Goal: Navigation & Orientation: Find specific page/section

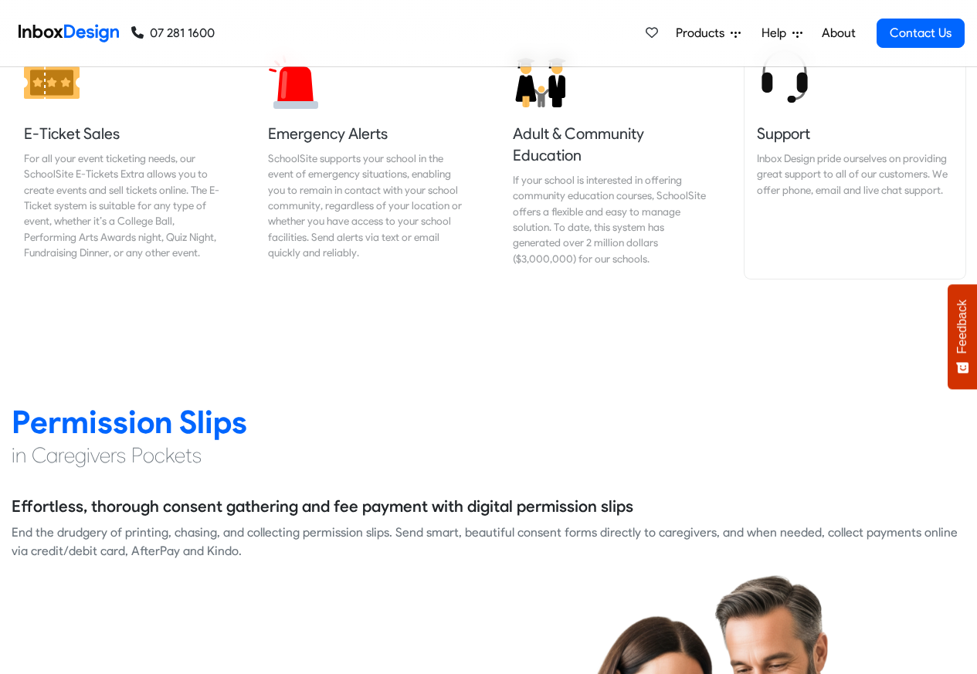
scroll to position [1946, 0]
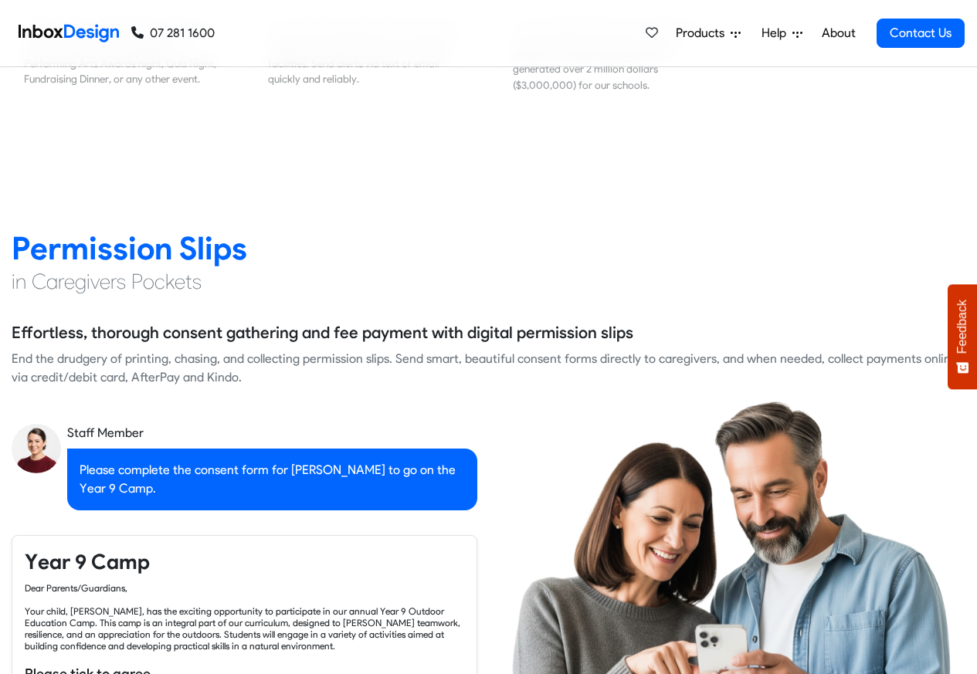
checkbox input "true"
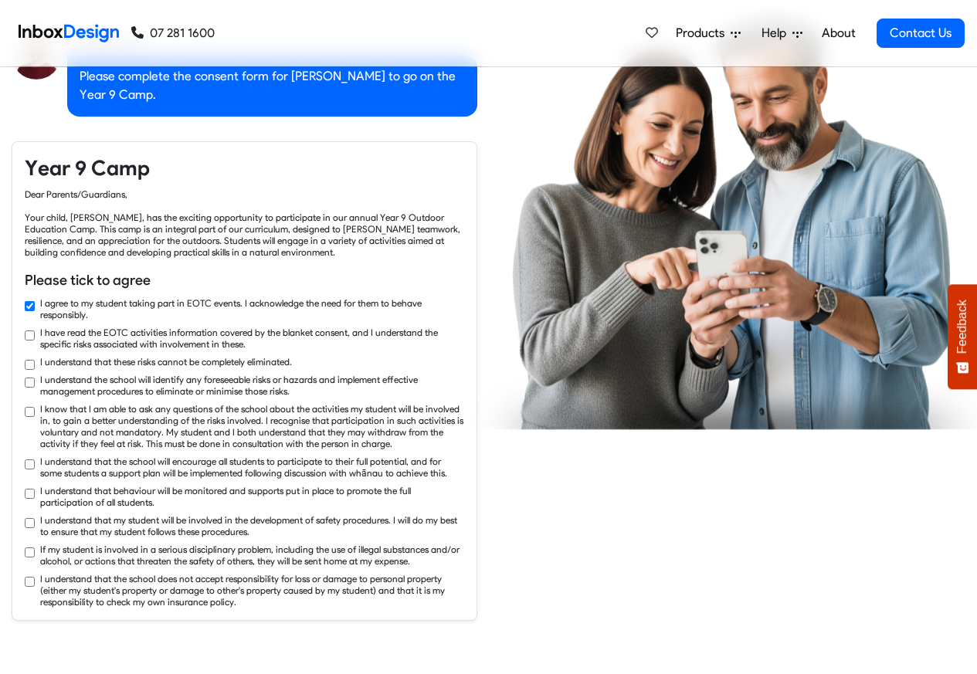
checkbox input "true"
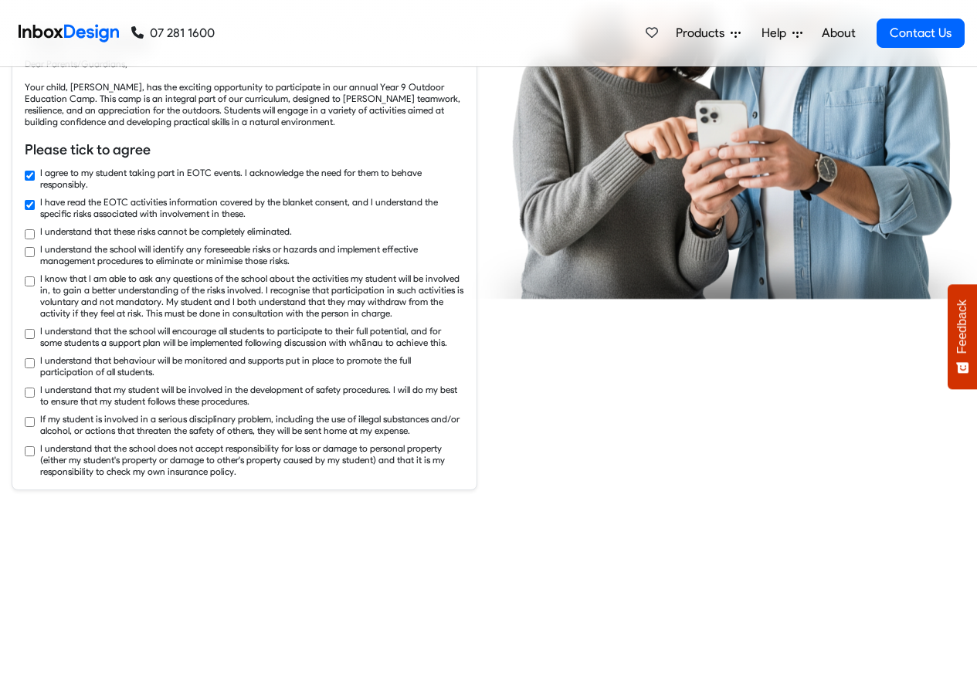
checkbox input "true"
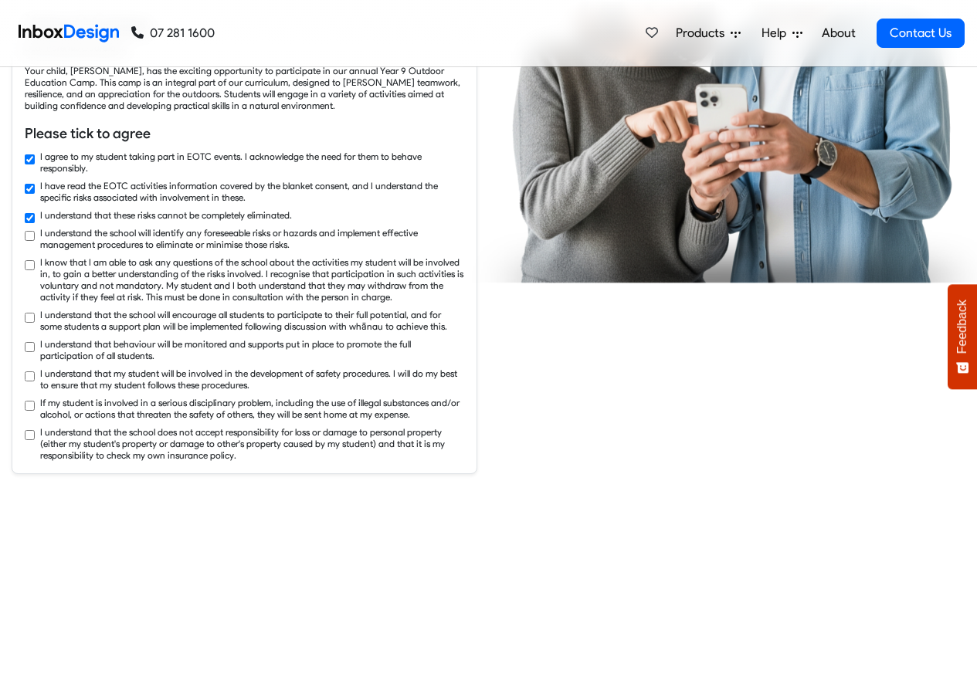
checkbox input "true"
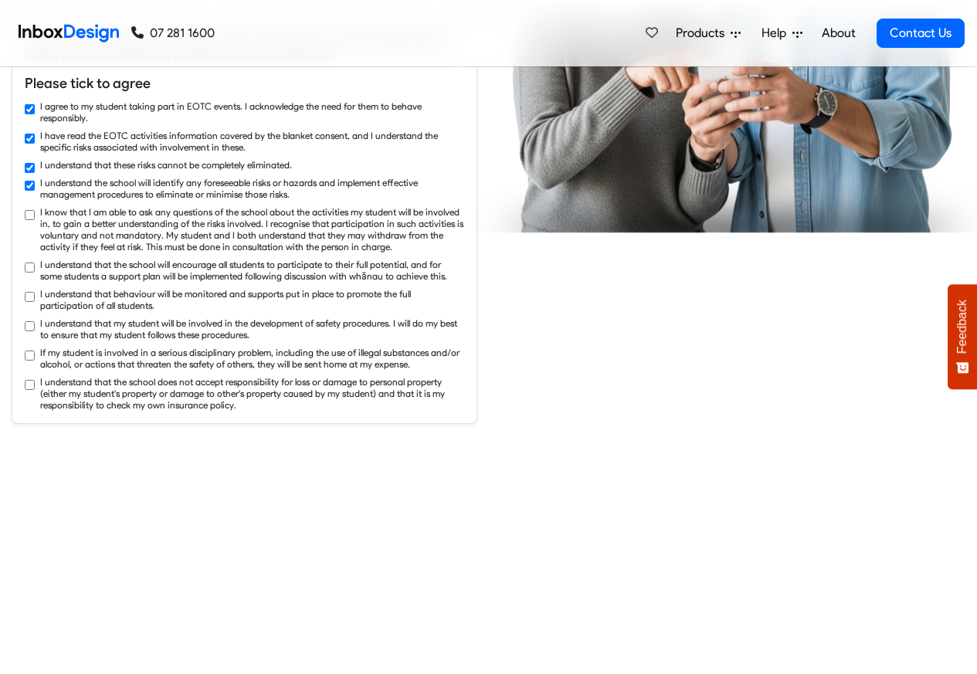
checkbox input "true"
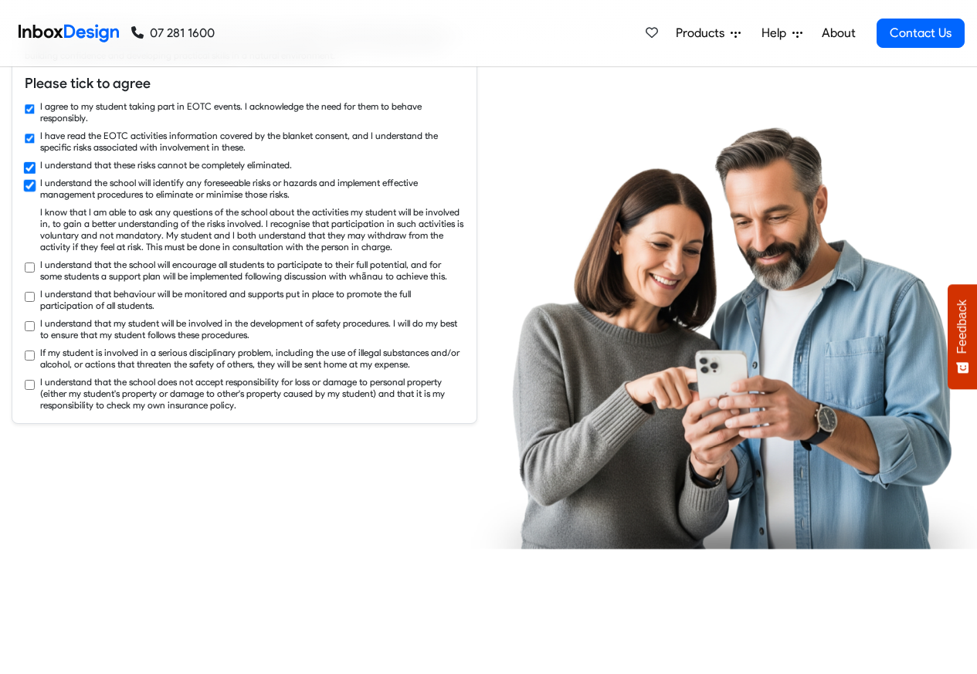
checkbox input "true"
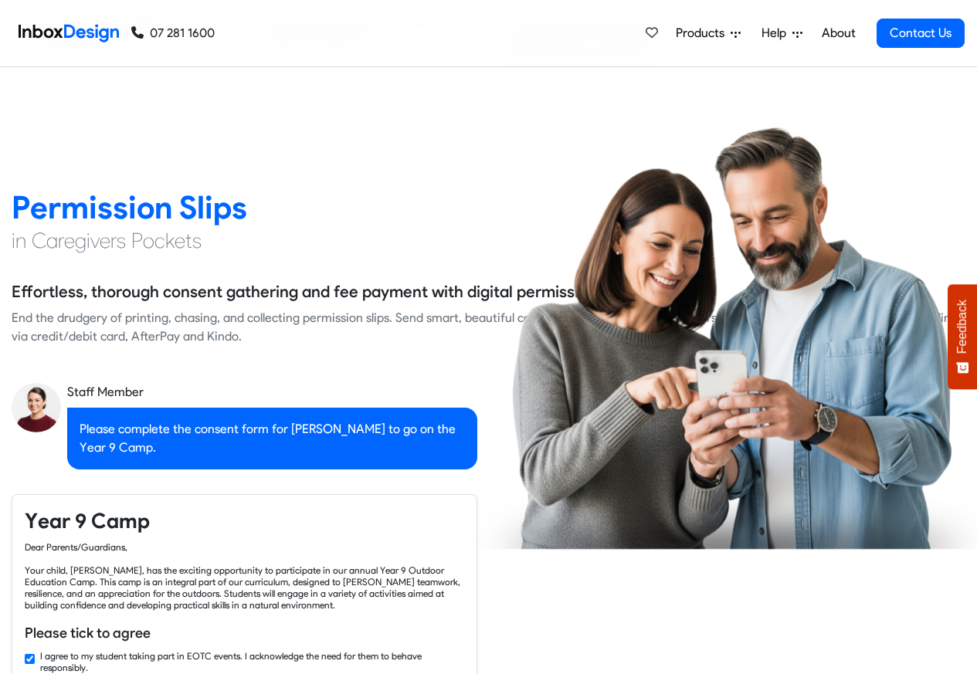
checkbox input "false"
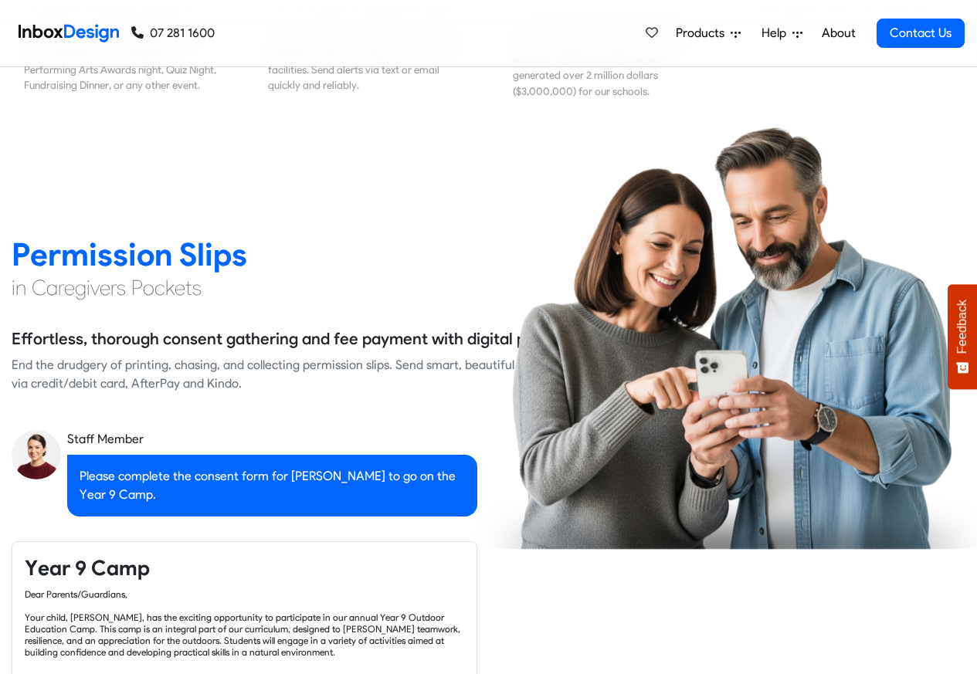
checkbox input "false"
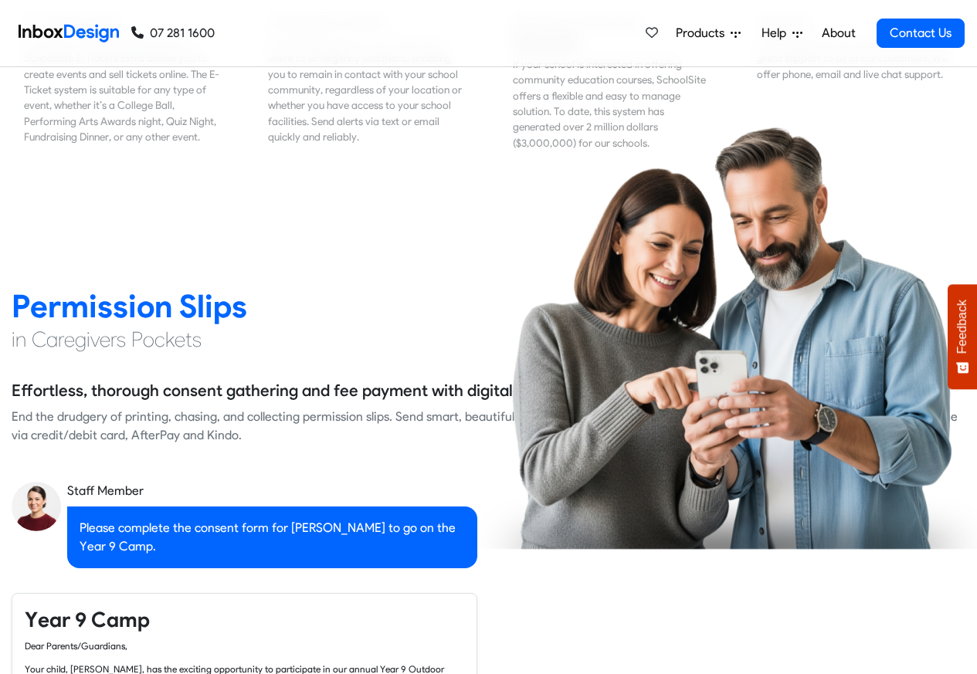
checkbox input "false"
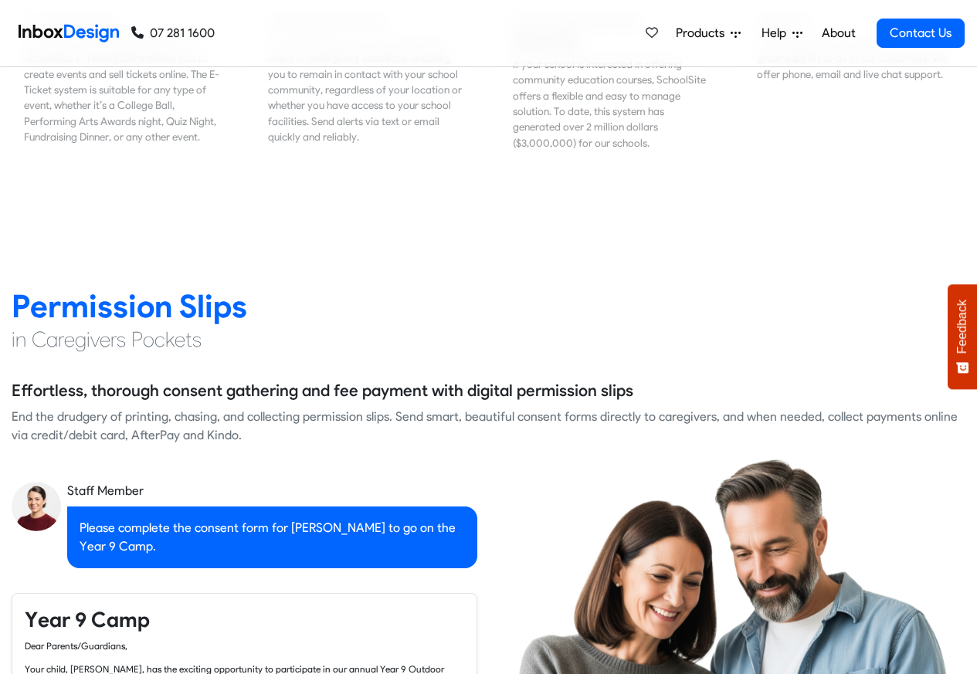
checkbox input "false"
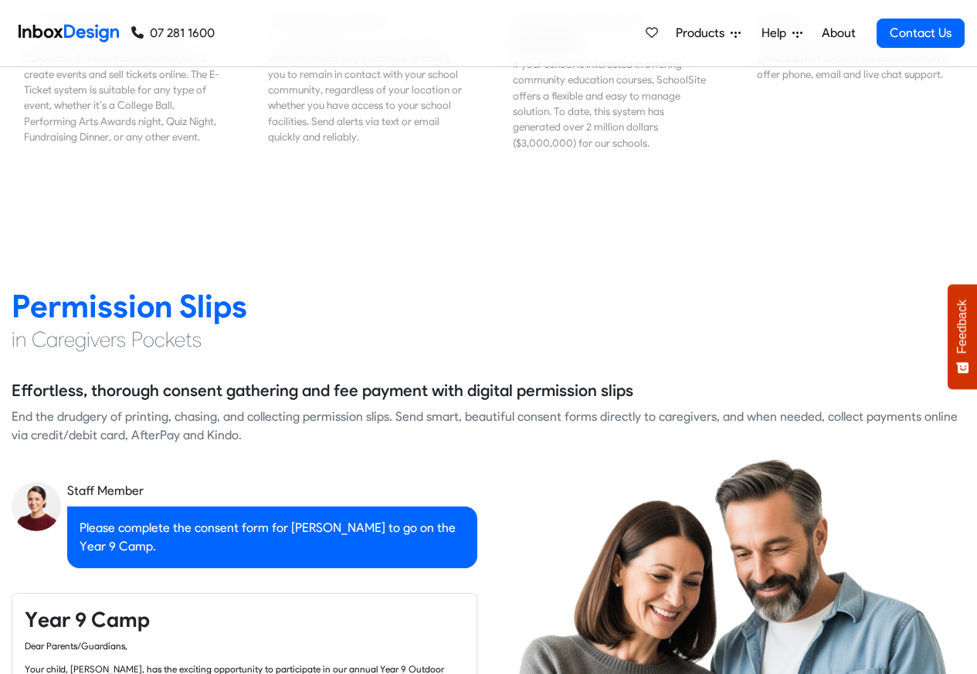
checkbox input "false"
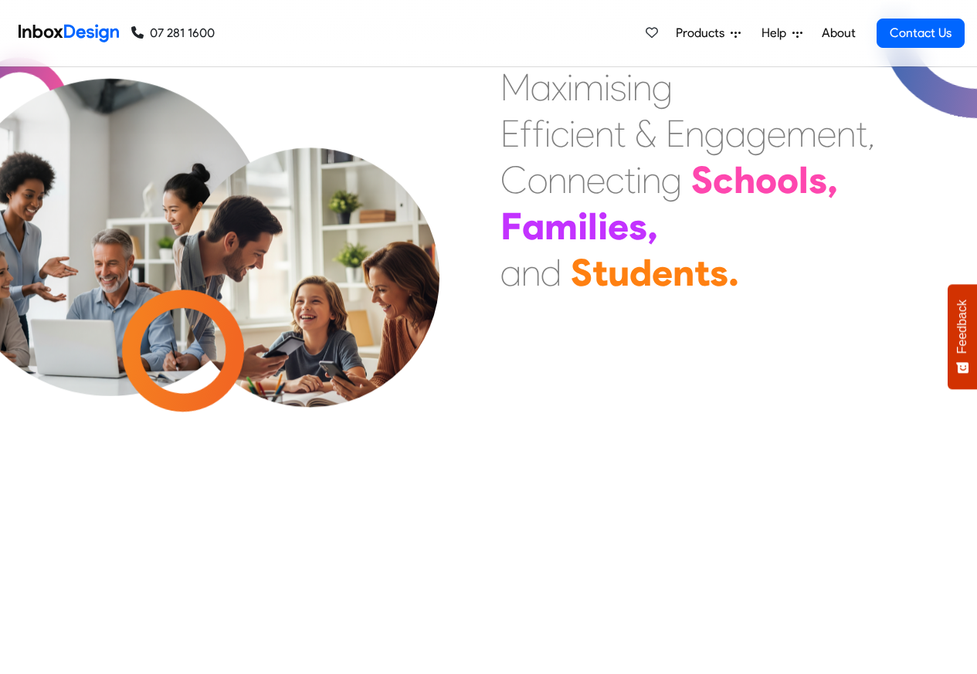
scroll to position [0, 0]
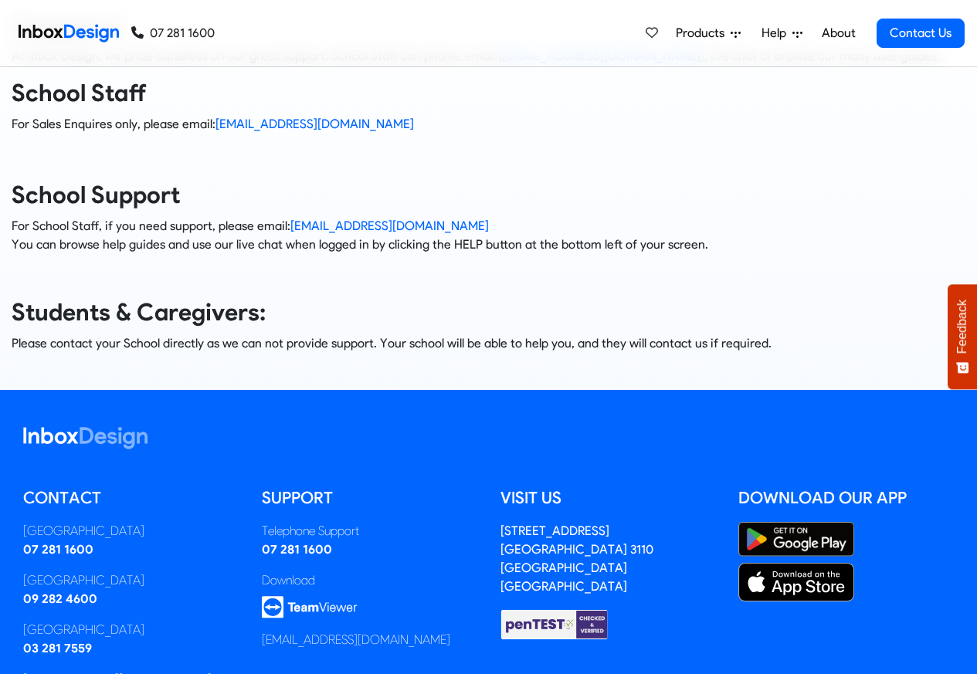
scroll to position [210, 0]
